Goal: Information Seeking & Learning: Learn about a topic

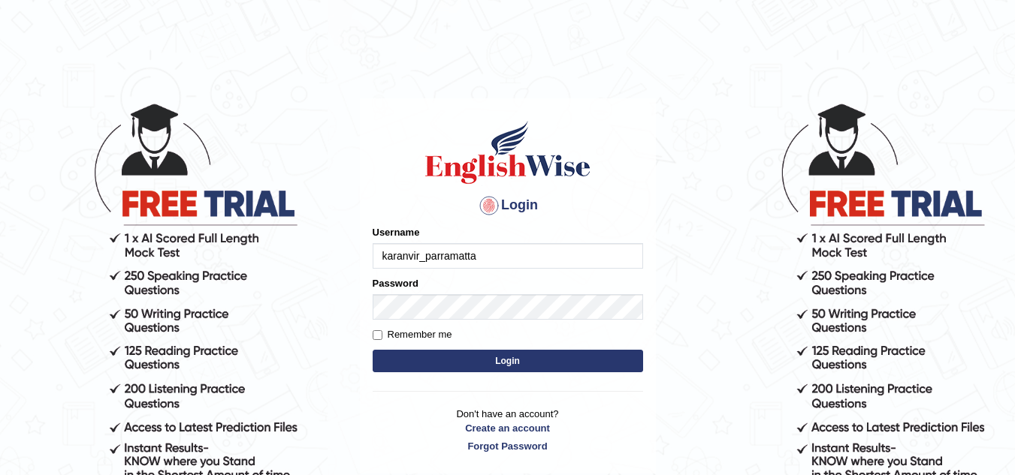
type input "karanvir_parramatta"
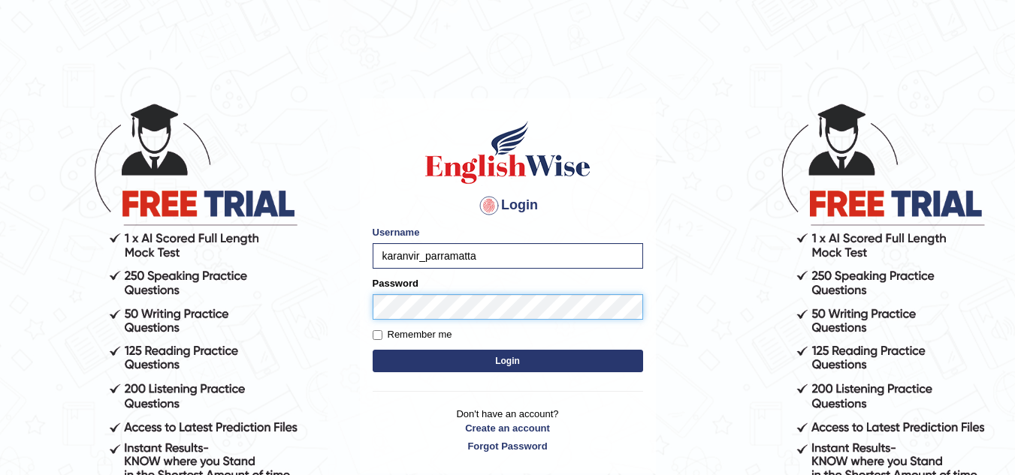
click at [373, 350] on button "Login" at bounding box center [508, 361] width 270 height 23
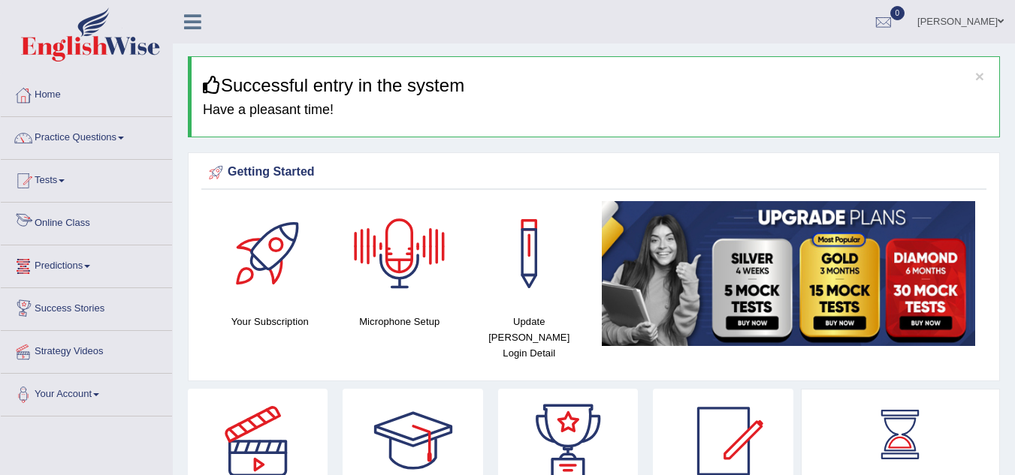
click at [48, 225] on link "Online Class" at bounding box center [86, 222] width 171 height 38
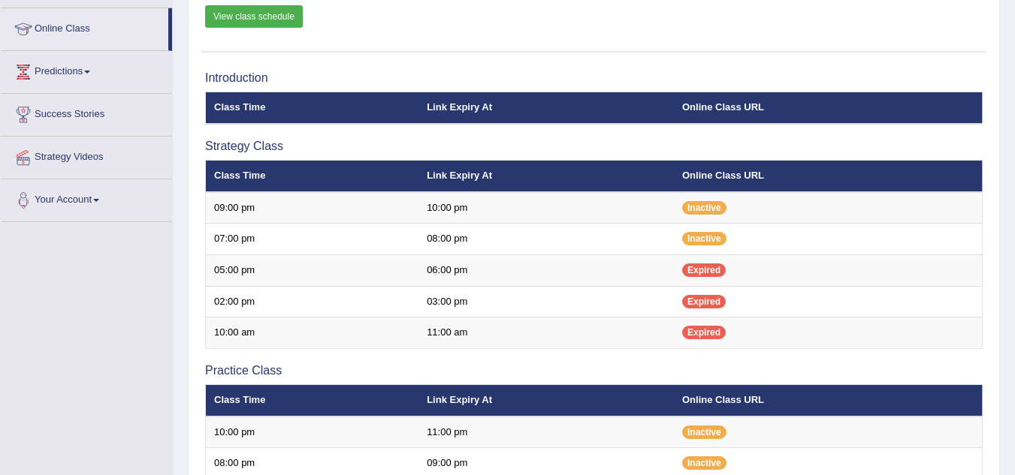
scroll to position [195, 0]
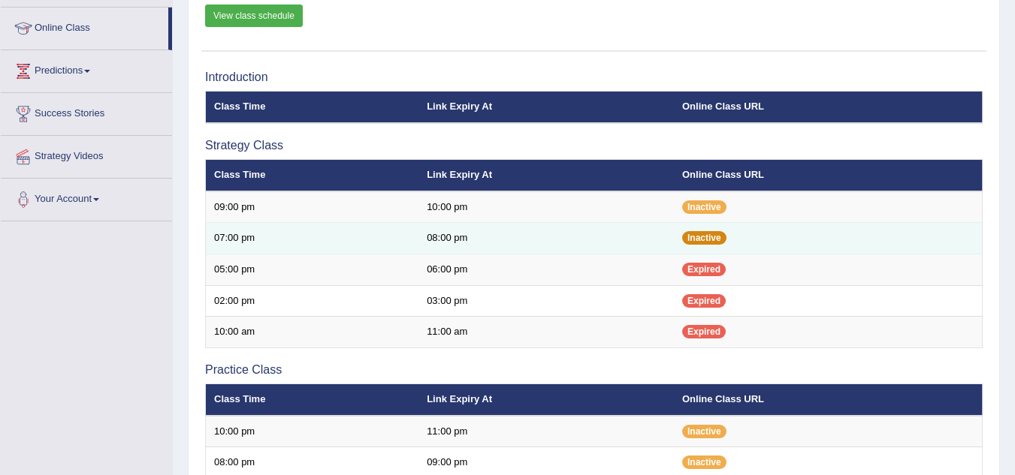
click at [704, 241] on span "Inactive" at bounding box center [704, 238] width 44 height 14
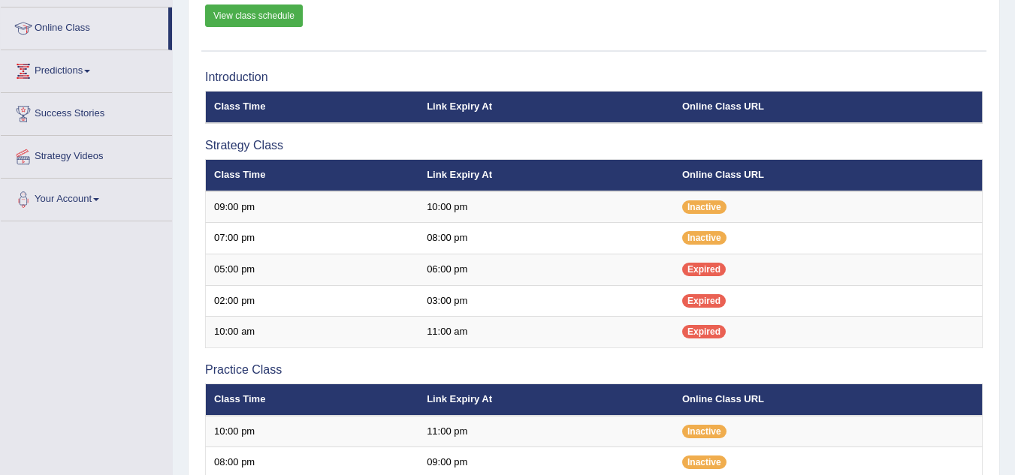
click at [839, 55] on div "Online Classes Note: All timings below are Melbourne local time Note: We will b…" at bounding box center [594, 360] width 812 height 916
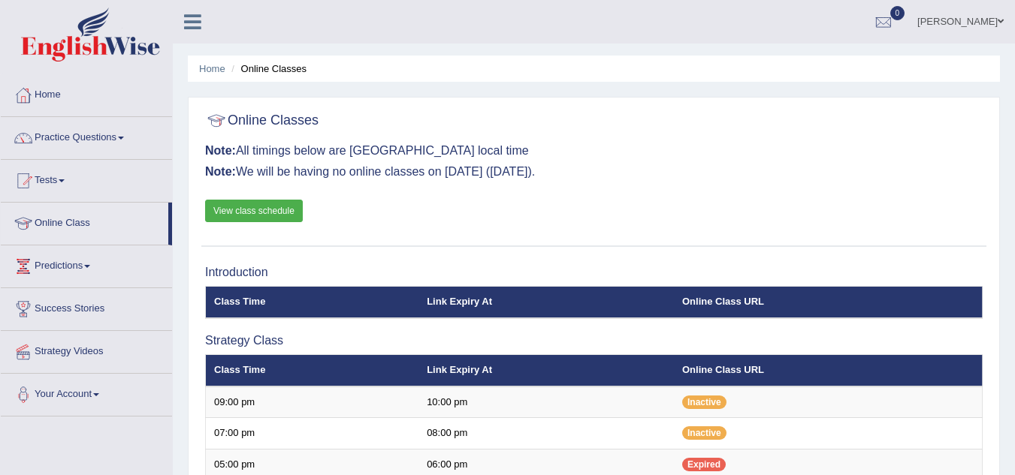
click at [599, 174] on h3 "Note: We will be having no online classes on 9th August (Saturday)." at bounding box center [593, 172] width 777 height 14
click at [275, 219] on link "View class schedule" at bounding box center [254, 211] width 98 height 23
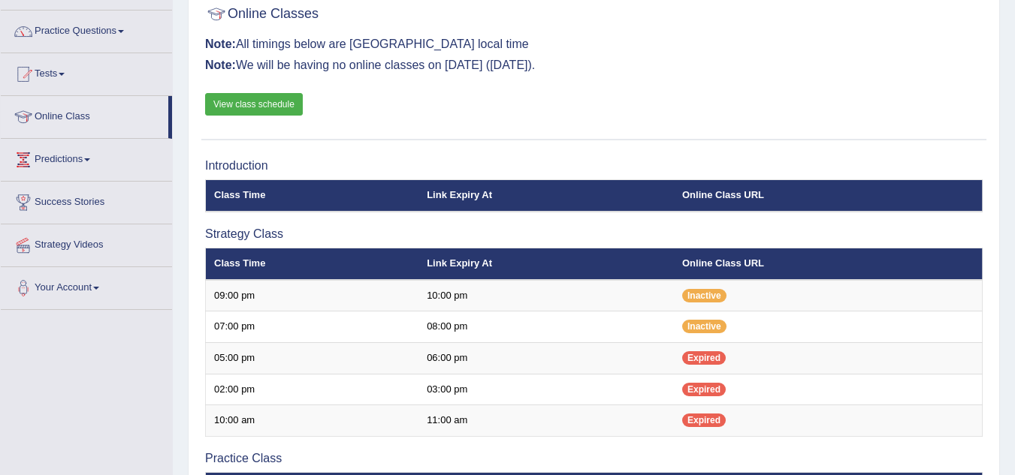
scroll to position [143, 0]
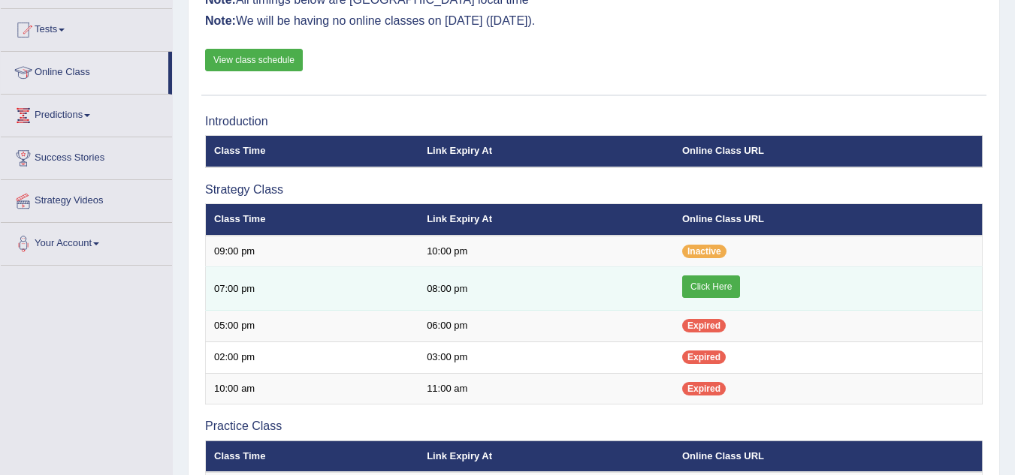
scroll to position [143, 0]
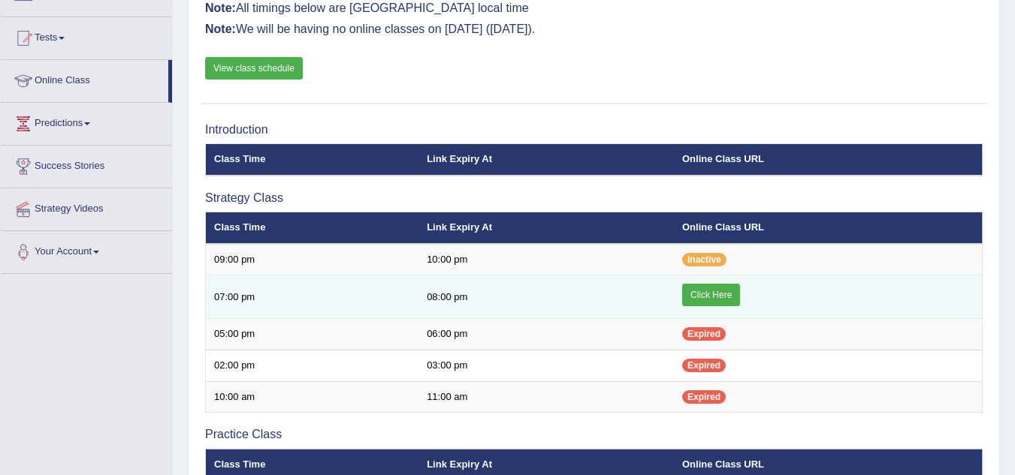
click at [711, 286] on link "Click Here" at bounding box center [711, 295] width 58 height 23
